Goal: Complete application form

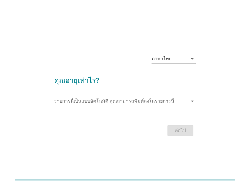
click at [140, 96] on div "รายการนี้เป็นแบบอัตโนมัติ [PERSON_NAME]พิมพ์ลงในรายการนี้ arrow_drop_down" at bounding box center [124, 102] width 141 height 19
click at [177, 101] on input "รายการนี้เป็นแบบอัตโนมัติ คุณสามารถพิมพ์ลงในรายการนี้" at bounding box center [120, 101] width 133 height 9
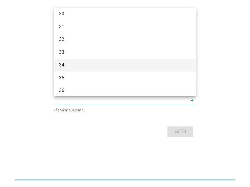
scroll to position [235, 0]
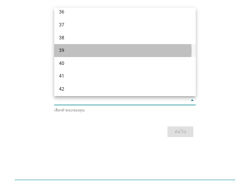
click at [73, 47] on div "39" at bounding box center [119, 50] width 121 height 7
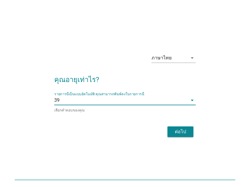
click at [177, 127] on button "ต่อไป" at bounding box center [180, 132] width 26 height 11
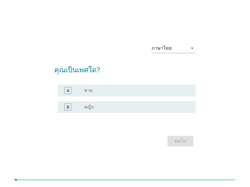
click at [101, 106] on div "radio_button_unchecked หญิง" at bounding box center [135, 107] width 102 height 6
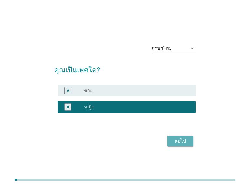
click at [181, 142] on div "ต่อไป" at bounding box center [180, 141] width 16 height 7
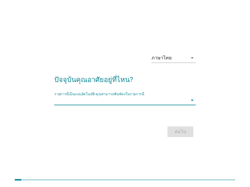
click at [160, 103] on input "รายการนี้เป็นแบบอัตโนมัติ คุณสามารถพิมพ์ลงในรายการนี้" at bounding box center [120, 100] width 133 height 9
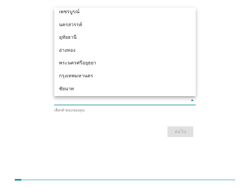
scroll to position [444, 0]
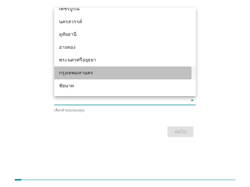
click at [89, 73] on div "กรุงเทพมหานคร" at bounding box center [119, 72] width 121 height 7
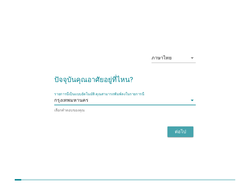
click at [185, 131] on div "ต่อไป" at bounding box center [180, 131] width 16 height 7
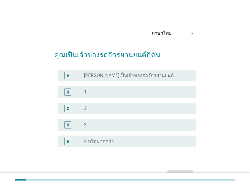
click at [116, 90] on div "radio_button_unchecked 1" at bounding box center [135, 92] width 102 height 6
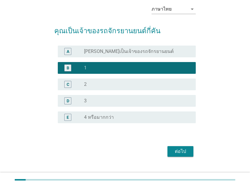
scroll to position [34, 0]
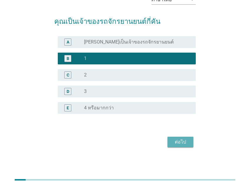
click at [179, 140] on div "ต่อไป" at bounding box center [180, 142] width 16 height 7
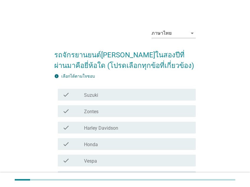
scroll to position [79, 0]
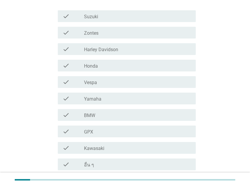
click at [124, 99] on div "check_box_outline_blank Yamaha" at bounding box center [137, 98] width 107 height 7
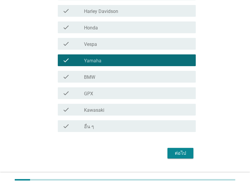
scroll to position [128, 0]
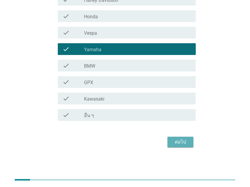
click at [184, 144] on div "ต่อไป" at bounding box center [180, 142] width 16 height 7
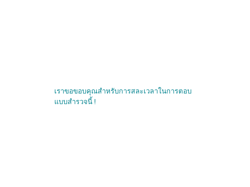
scroll to position [0, 0]
